Goal: Task Accomplishment & Management: Manage account settings

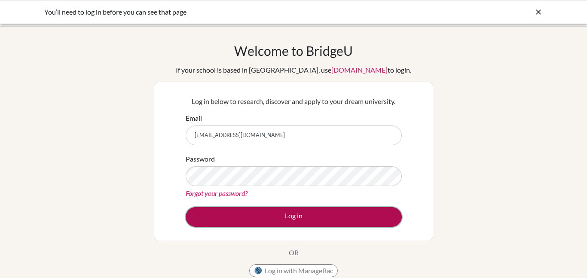
click at [269, 222] on button "Log in" at bounding box center [294, 217] width 216 height 20
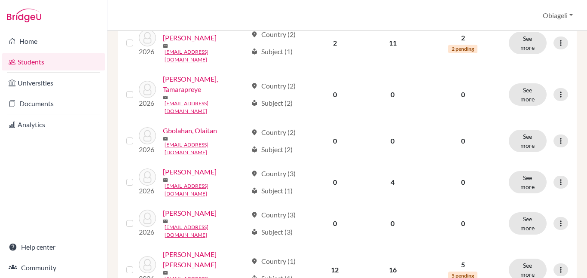
scroll to position [737, 0]
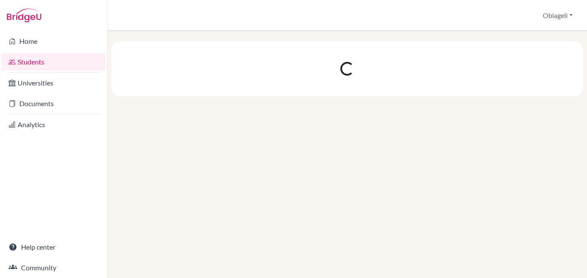
scroll to position [0, 0]
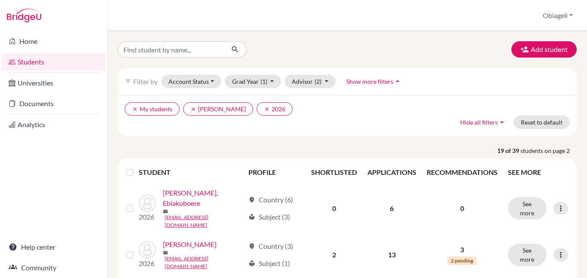
scroll to position [18, 0]
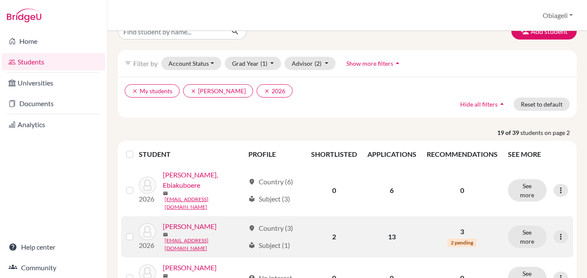
click at [190, 221] on link "[PERSON_NAME]" at bounding box center [190, 226] width 54 height 10
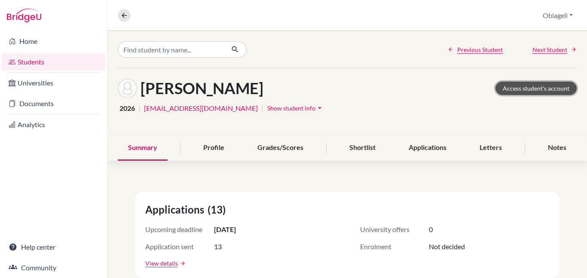
click at [543, 86] on link "Access student's account" at bounding box center [535, 88] width 81 height 13
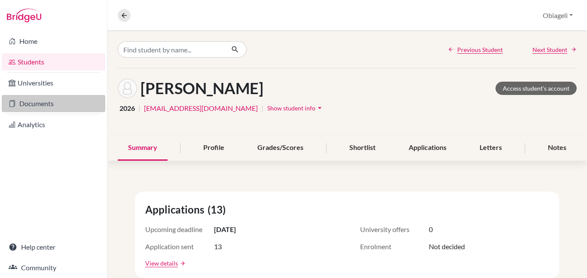
click at [31, 103] on link "Documents" at bounding box center [54, 103] width 104 height 17
click at [39, 104] on link "Documents" at bounding box center [54, 103] width 104 height 17
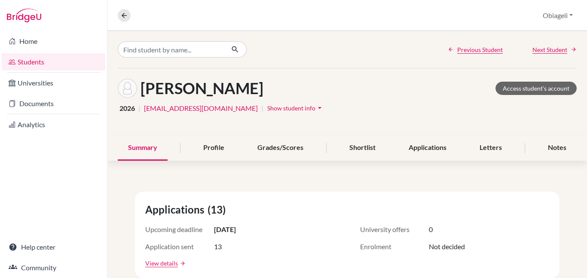
click at [32, 61] on link "Students" at bounding box center [54, 61] width 104 height 17
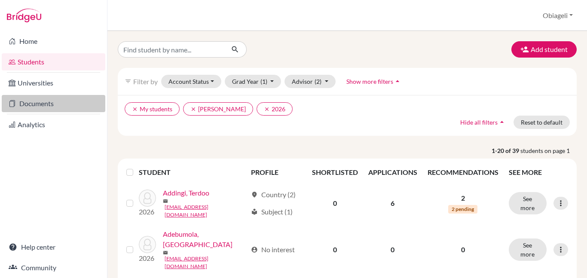
click at [35, 103] on link "Documents" at bounding box center [54, 103] width 104 height 17
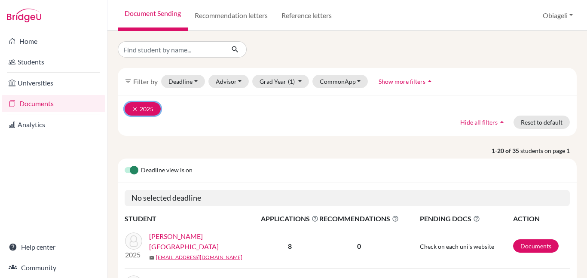
click at [133, 111] on icon "clear" at bounding box center [135, 109] width 6 height 6
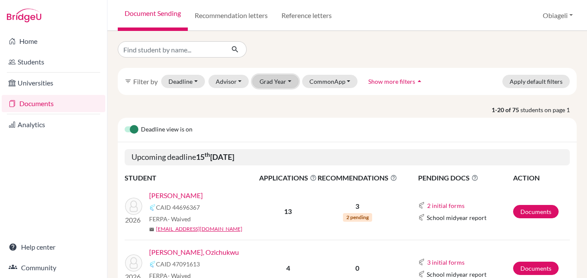
click at [273, 80] on button "Grad Year" at bounding box center [275, 81] width 46 height 13
click at [272, 99] on span "2026" at bounding box center [270, 100] width 15 height 10
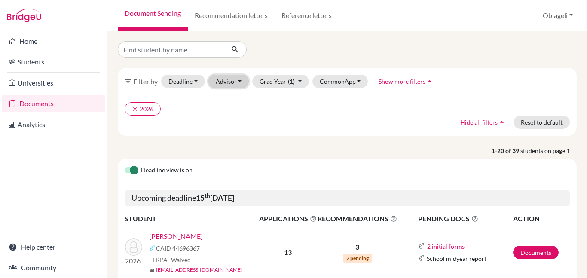
click at [239, 80] on button "Advisor" at bounding box center [228, 81] width 41 height 13
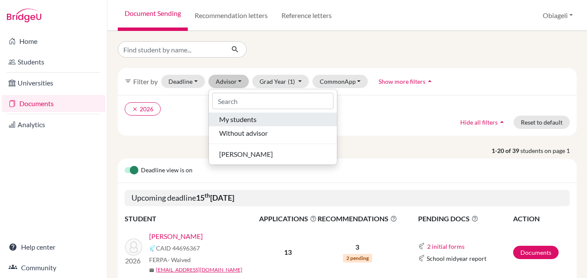
click at [241, 117] on span "My students" at bounding box center [237, 119] width 37 height 10
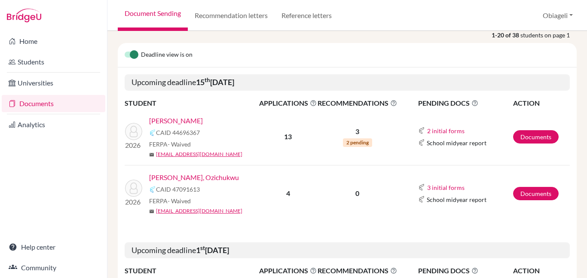
scroll to position [122, 0]
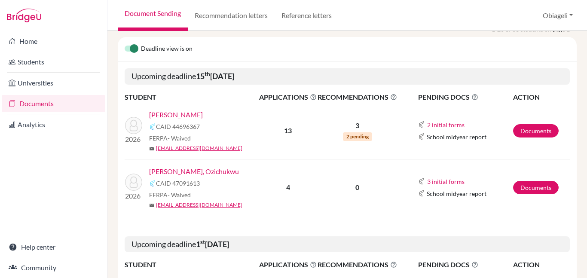
click at [182, 116] on link "[PERSON_NAME]" at bounding box center [176, 115] width 54 height 10
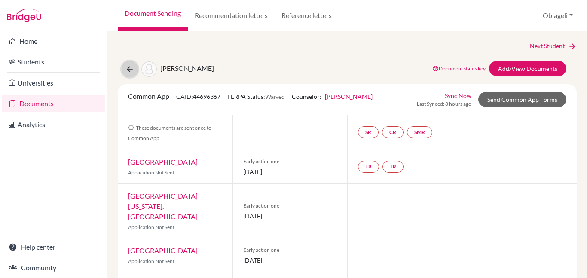
click at [128, 70] on icon at bounding box center [129, 69] width 9 height 9
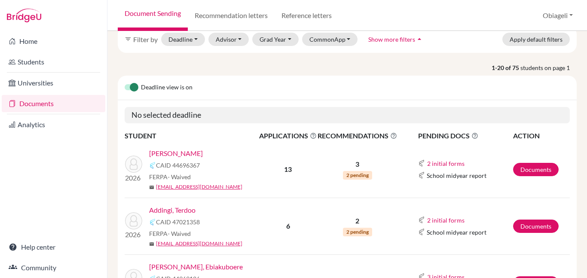
scroll to position [44, 0]
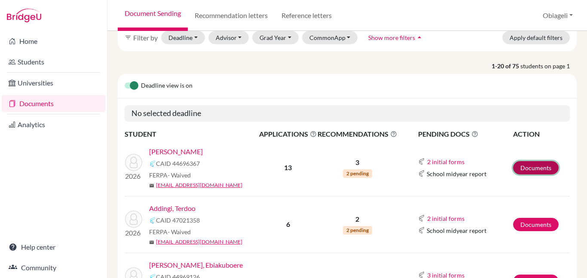
click at [527, 168] on link "Documents" at bounding box center [536, 167] width 46 height 13
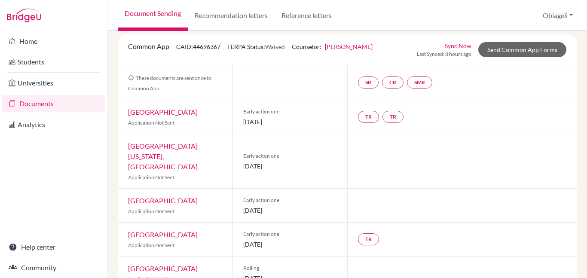
scroll to position [42, 0]
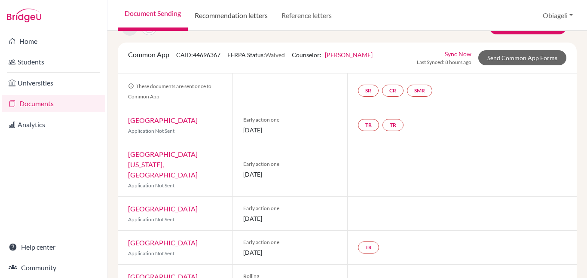
click at [251, 18] on link "Recommendation letters" at bounding box center [231, 15] width 87 height 31
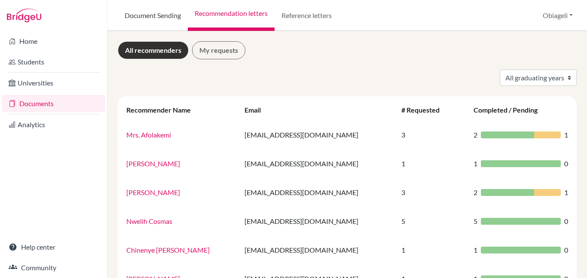
click at [166, 16] on link "Document Sending" at bounding box center [153, 15] width 70 height 31
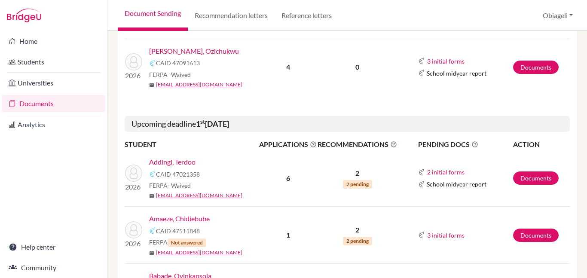
scroll to position [87, 0]
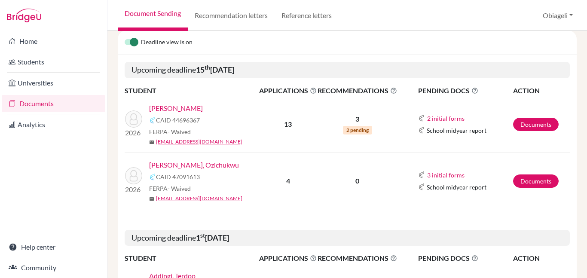
click at [161, 107] on link "[PERSON_NAME]" at bounding box center [176, 108] width 54 height 10
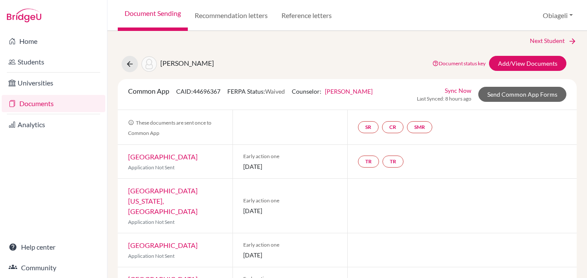
scroll to position [6, 0]
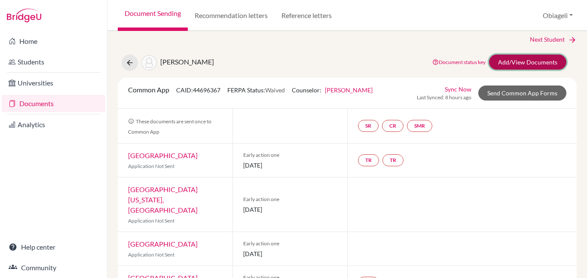
click at [536, 62] on link "Add/View Documents" at bounding box center [527, 62] width 77 height 15
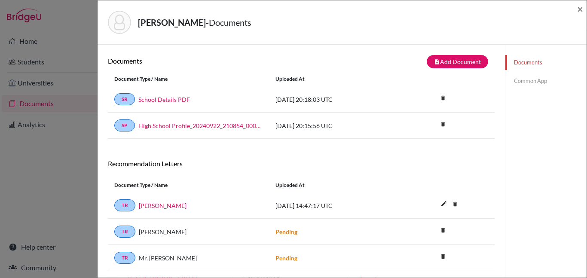
scroll to position [21, 0]
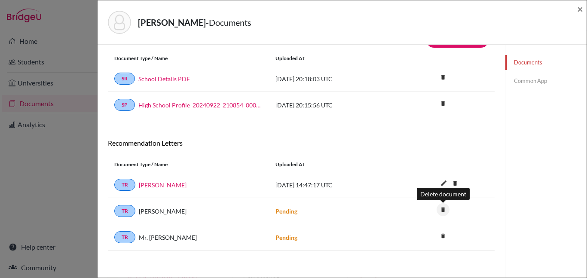
click at [445, 210] on icon "delete" at bounding box center [443, 209] width 13 height 13
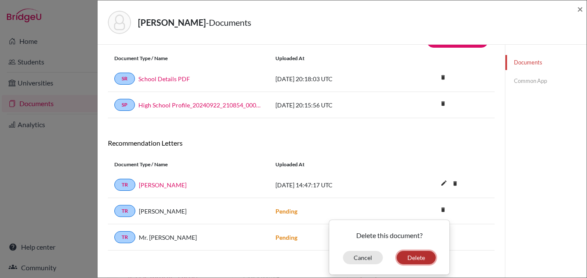
click at [416, 259] on button "Delete" at bounding box center [416, 257] width 39 height 13
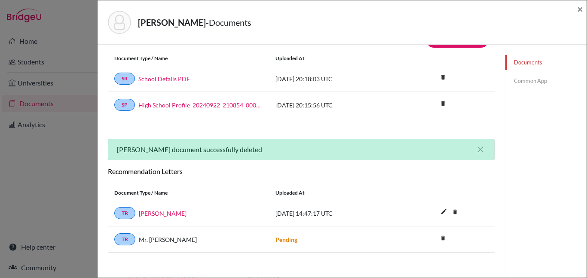
click at [73, 184] on div "Kumar, Ruyan - Documents × Documents note_add Add Document Document type Change…" at bounding box center [293, 139] width 587 height 278
click at [581, 10] on span "×" at bounding box center [580, 9] width 6 height 12
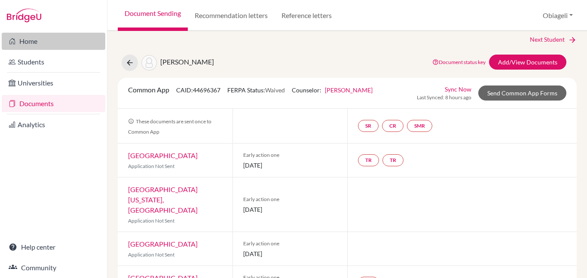
click at [40, 41] on link "Home" at bounding box center [54, 41] width 104 height 17
